Goal: Ask a question

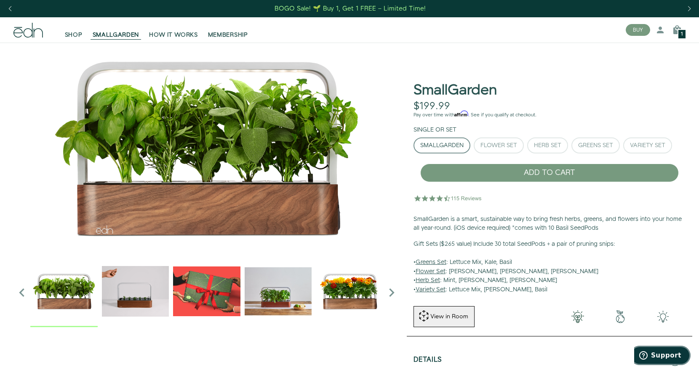
click at [651, 355] on span "Support" at bounding box center [645, 355] width 12 height 8
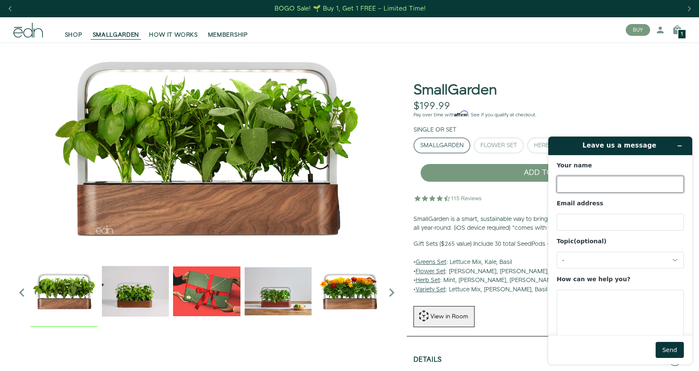
click at [581, 188] on input "Your name" at bounding box center [620, 184] width 127 height 17
type input "[PERSON_NAME]"
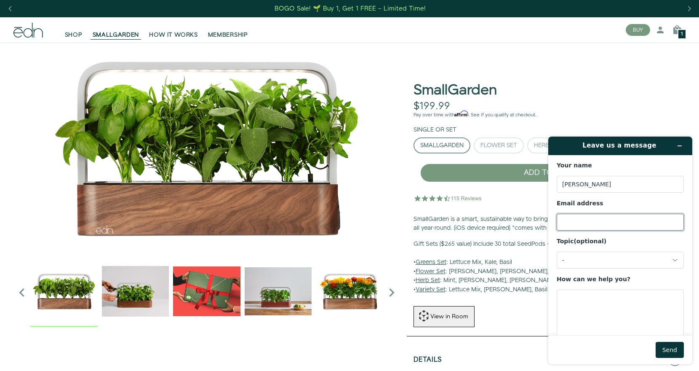
click at [592, 218] on input "Email address" at bounding box center [620, 221] width 127 height 17
type input "[EMAIL_ADDRESS][DOMAIN_NAME]"
click at [602, 224] on input "[EMAIL_ADDRESS][DOMAIN_NAME]" at bounding box center [620, 221] width 127 height 17
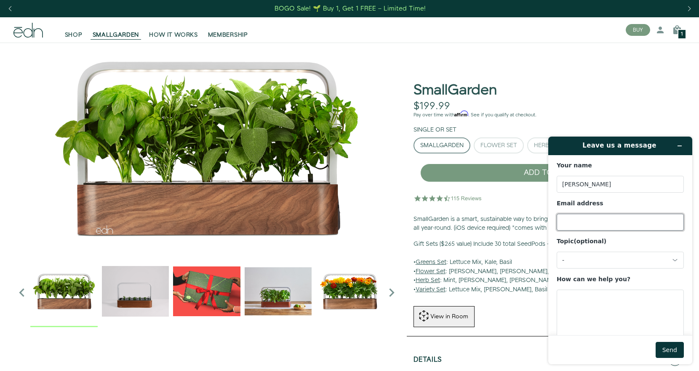
click at [602, 224] on input "Email address" at bounding box center [620, 221] width 127 height 17
type input "[EMAIL_ADDRESS][DOMAIN_NAME]"
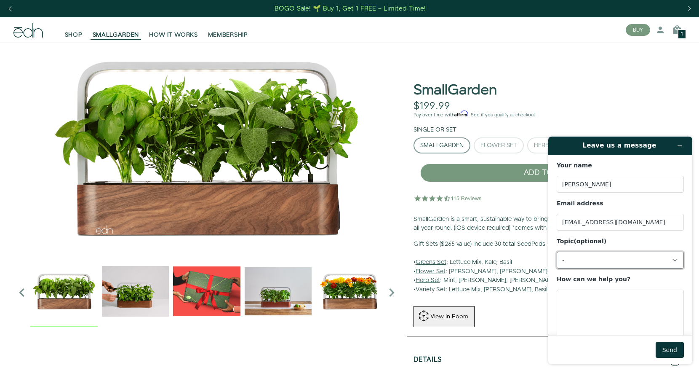
click at [601, 253] on div "-" at bounding box center [620, 259] width 127 height 17
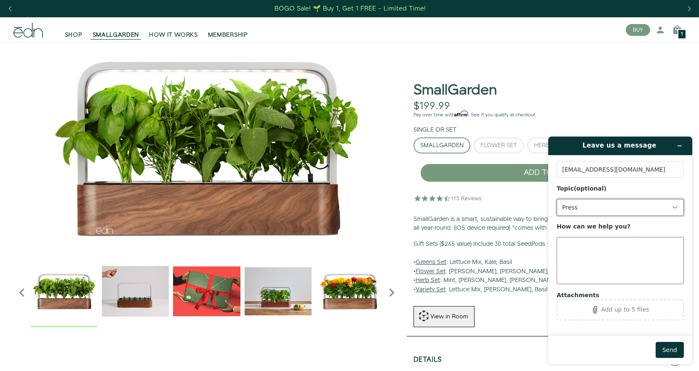
scroll to position [55, 0]
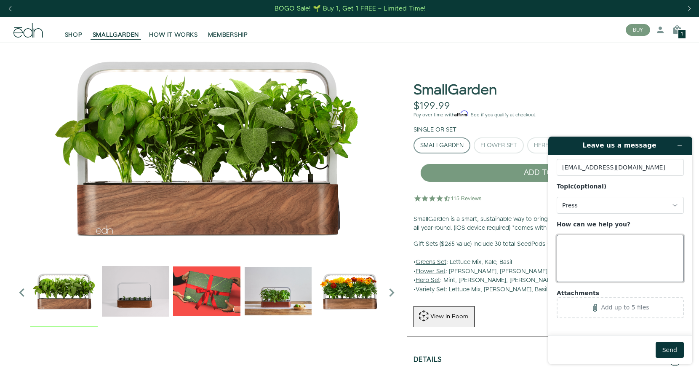
click at [601, 265] on textarea "How can we help you?" at bounding box center [620, 258] width 127 height 47
type textarea "can you let me know what voltage plug doe this use? I need to replace the plug"
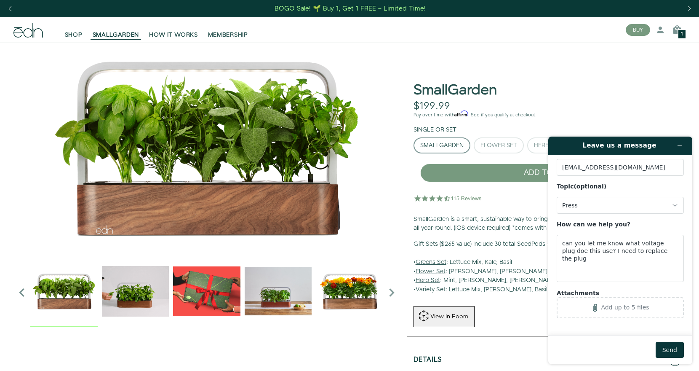
click at [598, 213] on div "Your name [PERSON_NAME] Email address [EMAIL_ADDRESS][DOMAIN_NAME] Topic (optio…" at bounding box center [620, 212] width 127 height 211
click at [605, 205] on div "Press" at bounding box center [615, 205] width 106 height 8
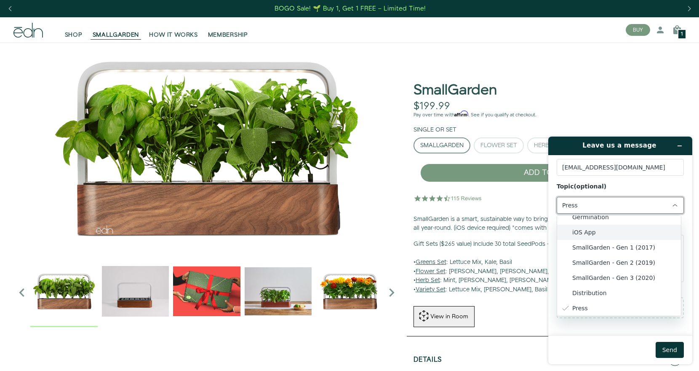
scroll to position [0, 0]
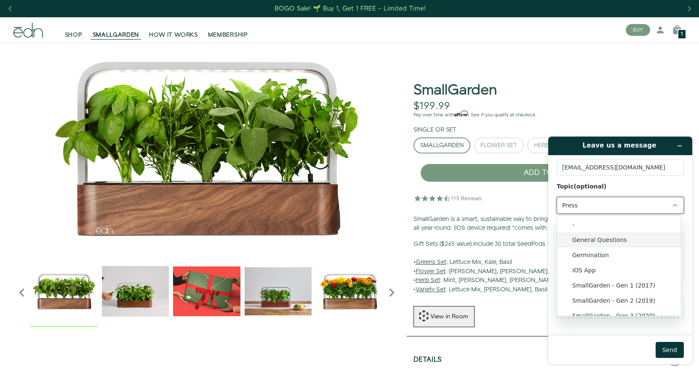
click at [626, 242] on li "General Questions" at bounding box center [619, 239] width 124 height 15
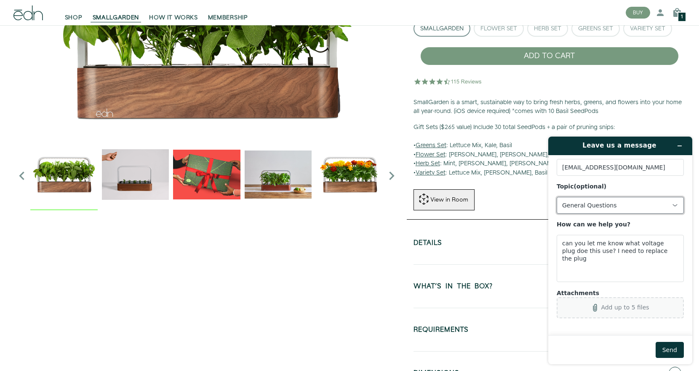
scroll to position [168, 0]
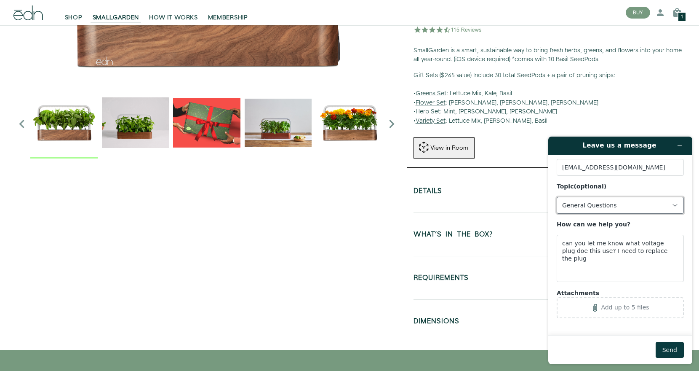
click at [669, 349] on button "Send" at bounding box center [670, 349] width 28 height 16
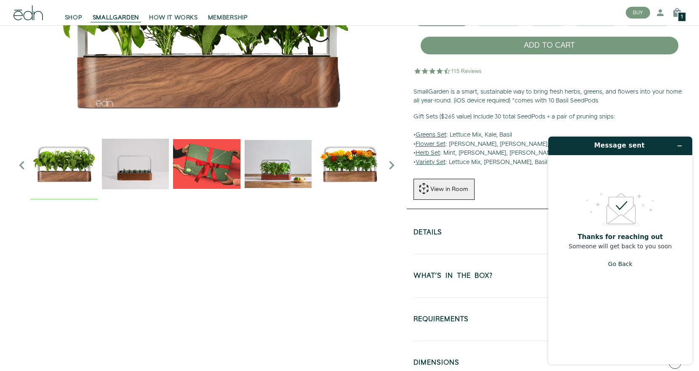
scroll to position [0, 0]
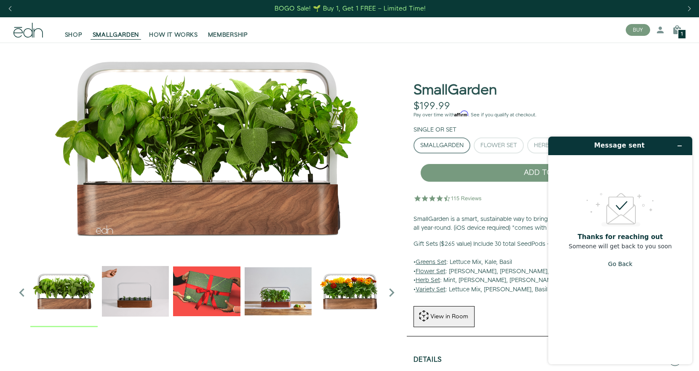
click at [46, 102] on img "1 / 6" at bounding box center [206, 148] width 387 height 211
